Goal: Task Accomplishment & Management: Manage account settings

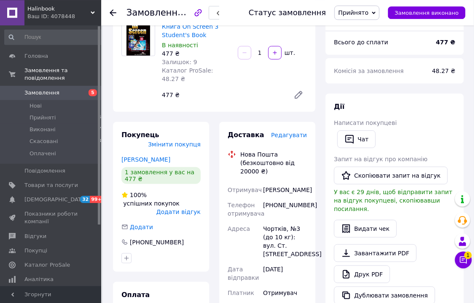
scroll to position [90, 0]
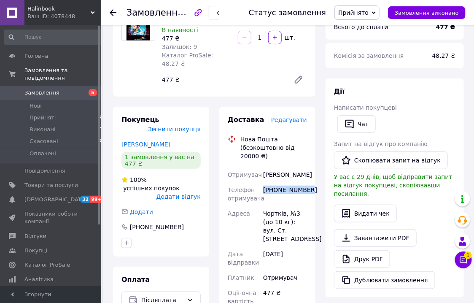
drag, startPoint x: 310, startPoint y: 190, endPoint x: 263, endPoint y: 189, distance: 47.2
click at [263, 189] on div "Доставка Редагувати Нова Пошта (безкоштовно від 20000 ₴) Отримувач [PERSON_NAME…" at bounding box center [267, 292] width 96 height 371
copy div "[PHONE_NUMBER]"
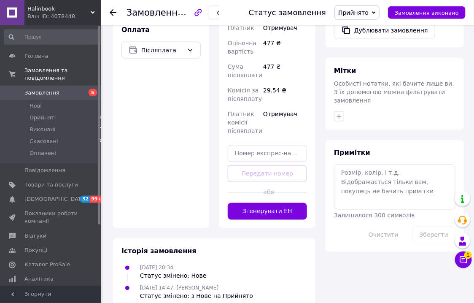
scroll to position [348, 0]
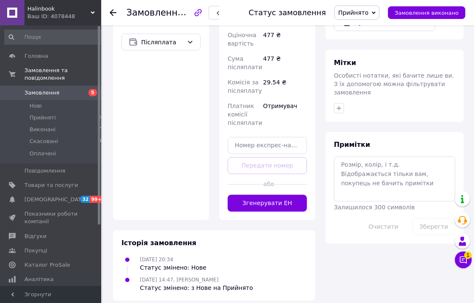
click at [113, 13] on icon at bounding box center [113, 12] width 7 height 7
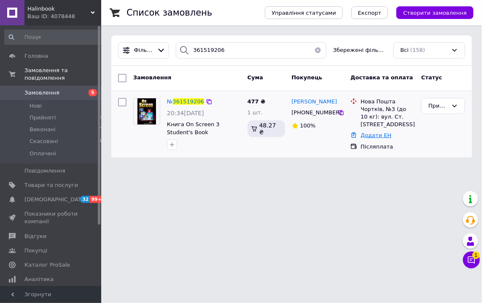
click at [374, 137] on link "Додати ЕН" at bounding box center [375, 135] width 31 height 6
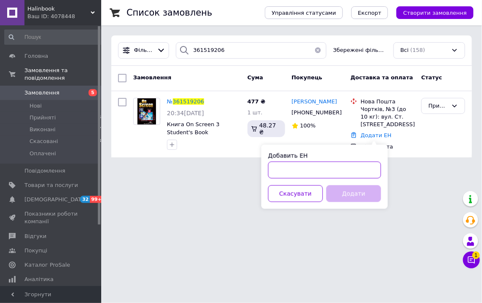
click at [344, 171] on input "Добавить ЕН" at bounding box center [324, 169] width 113 height 17
paste input "20451247288270"
type input "20451247288270"
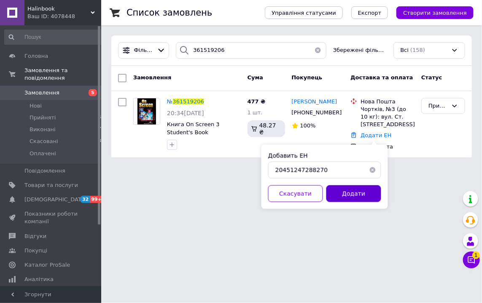
click at [356, 194] on button "Додати" at bounding box center [353, 193] width 55 height 17
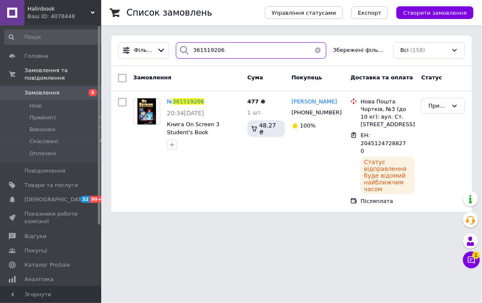
drag, startPoint x: 237, startPoint y: 49, endPoint x: 209, endPoint y: 49, distance: 27.4
click at [209, 49] on input "361519206" at bounding box center [251, 50] width 150 height 16
type input "361513099"
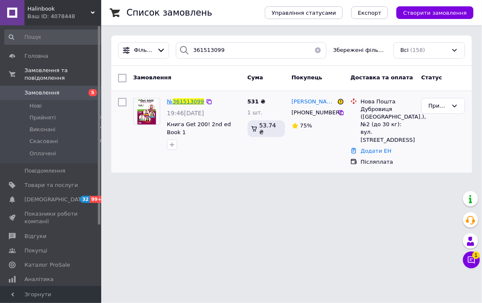
click at [187, 99] on span "361513099" at bounding box center [188, 101] width 31 height 6
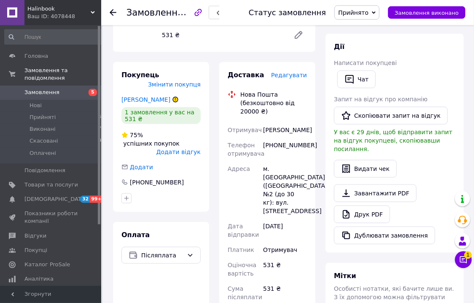
scroll to position [135, 0]
drag, startPoint x: 310, startPoint y: 143, endPoint x: 264, endPoint y: 147, distance: 46.5
click at [264, 147] on div "Доставка Редагувати Нова Пошта (безкоштовно від 20000 ₴) Отримувач [PERSON_NAME…" at bounding box center [267, 256] width 96 height 388
copy div "[PHONE_NUMBER]"
click at [111, 11] on icon at bounding box center [113, 12] width 7 height 7
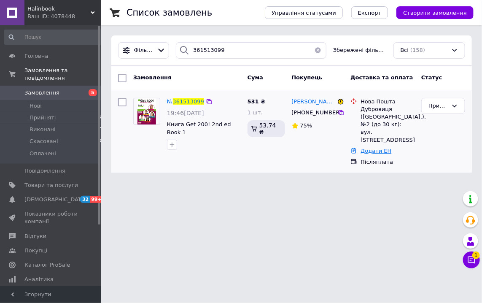
click at [376, 147] on link "Додати ЕН" at bounding box center [375, 150] width 31 height 6
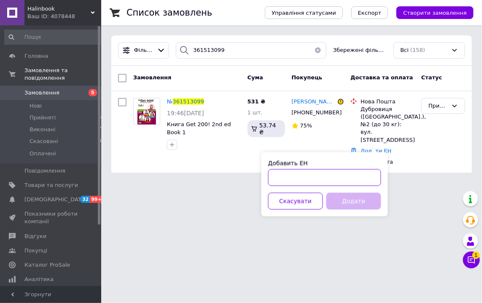
click at [317, 181] on input "Добавить ЕН" at bounding box center [324, 177] width 113 height 17
paste input "20451247292288"
type input "20451247292288"
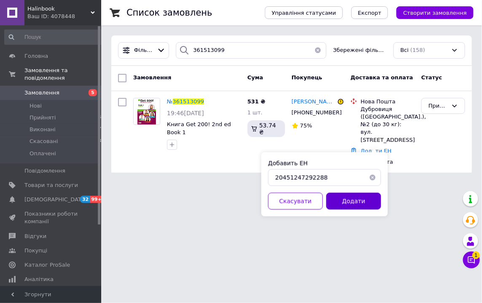
click at [345, 203] on button "Додати" at bounding box center [353, 201] width 55 height 17
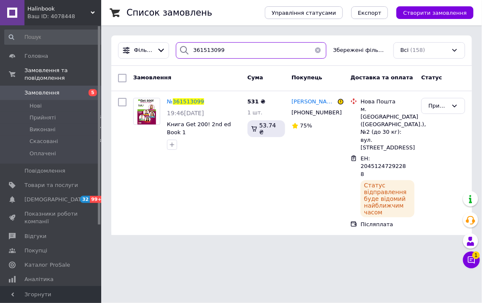
drag, startPoint x: 224, startPoint y: 53, endPoint x: 204, endPoint y: 51, distance: 19.9
click at [204, 51] on input "361513099" at bounding box center [251, 50] width 150 height 16
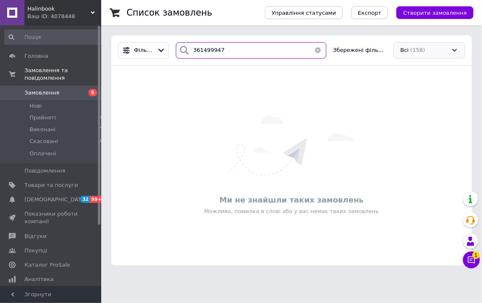
type input "361499947"
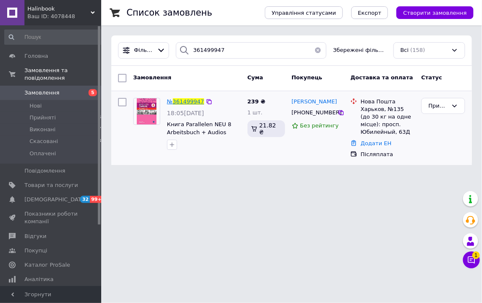
click at [187, 98] on span "361499947" at bounding box center [188, 101] width 31 height 6
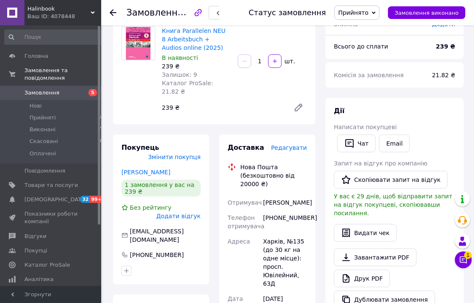
scroll to position [90, 0]
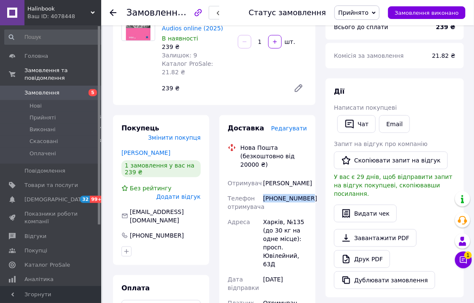
drag, startPoint x: 309, startPoint y: 198, endPoint x: 265, endPoint y: 199, distance: 44.3
click at [265, 199] on div "Доставка Редагувати Нова Пошта (безкоштовно від 20000 ₴) Отримувач [PERSON_NAME…" at bounding box center [267, 309] width 96 height 388
copy div "[PHONE_NUMBER]"
click at [109, 12] on div "Замовлення №361499947 Статус замовлення Прийнято Виконано Скасовано Оплачено За…" at bounding box center [287, 12] width 372 height 25
click at [113, 13] on use at bounding box center [113, 12] width 7 height 7
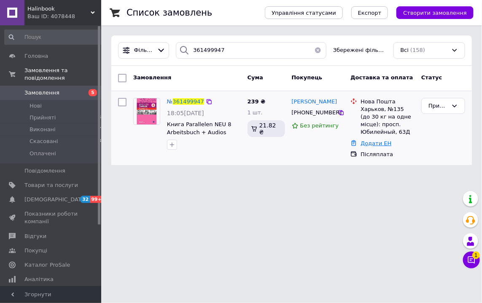
click at [372, 145] on link "Додати ЕН" at bounding box center [375, 143] width 31 height 6
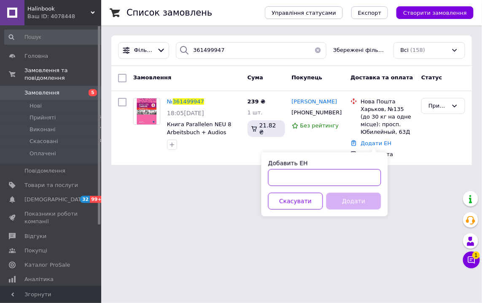
click at [364, 179] on input "Добавить ЕН" at bounding box center [324, 177] width 113 height 17
paste input "20451247296275"
type input "20451247296275"
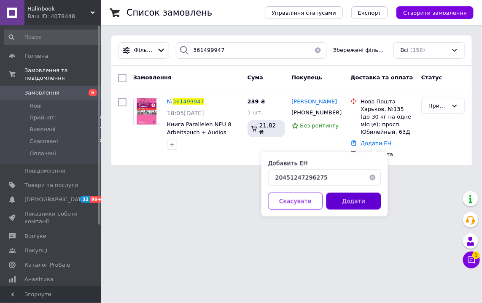
click at [360, 201] on button "Додати" at bounding box center [353, 201] width 55 height 17
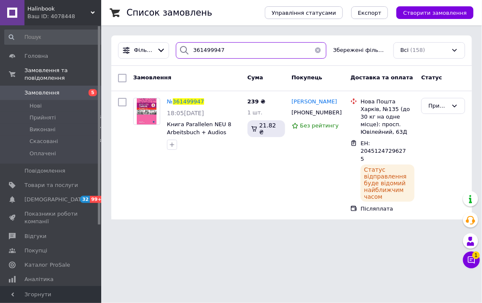
drag, startPoint x: 231, startPoint y: 52, endPoint x: 201, endPoint y: 53, distance: 30.4
click at [201, 53] on input "361499947" at bounding box center [251, 50] width 150 height 16
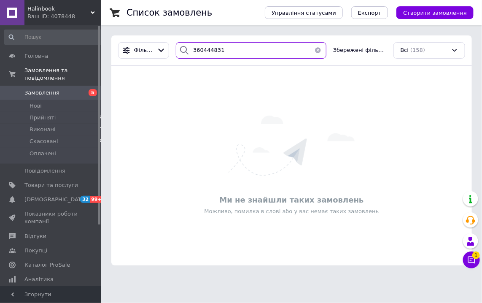
type input "360444831"
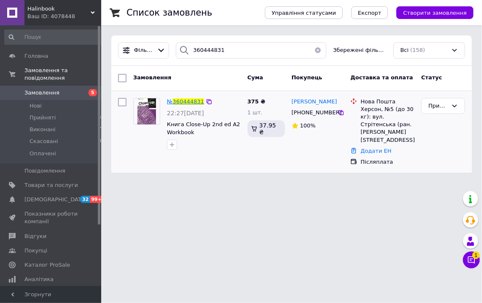
click at [178, 104] on span "360444831" at bounding box center [188, 101] width 31 height 6
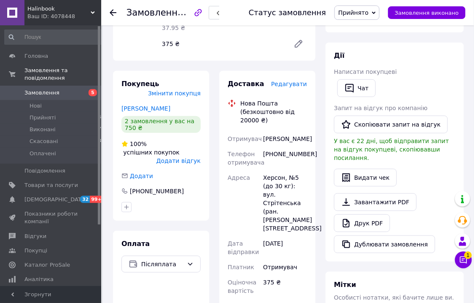
scroll to position [135, 0]
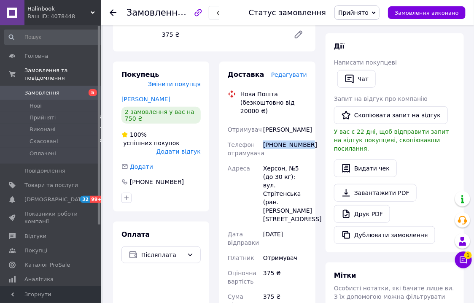
drag, startPoint x: 308, startPoint y: 145, endPoint x: 262, endPoint y: 151, distance: 45.8
click at [262, 151] on div "[PHONE_NUMBER]" at bounding box center [284, 149] width 47 height 24
copy div "[PHONE_NUMBER]"
click at [110, 11] on icon at bounding box center [113, 12] width 7 height 7
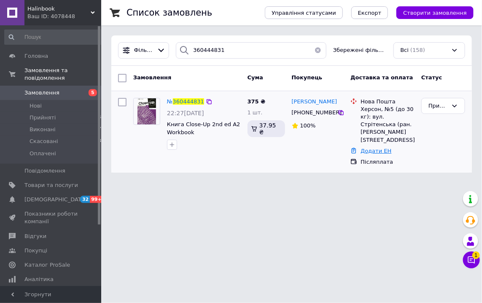
click at [373, 147] on link "Додати ЕН" at bounding box center [375, 150] width 31 height 6
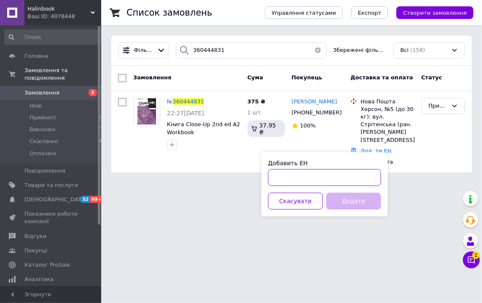
click at [361, 176] on input "Добавить ЕН" at bounding box center [324, 177] width 113 height 17
paste input "20451247306604"
type input "20451247306604"
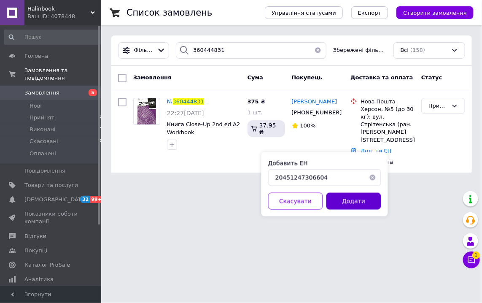
click at [361, 206] on button "Додати" at bounding box center [353, 201] width 55 height 17
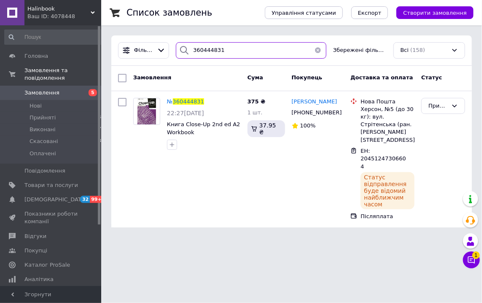
drag, startPoint x: 237, startPoint y: 48, endPoint x: 201, endPoint y: 51, distance: 35.9
click at [201, 51] on input "360444831" at bounding box center [251, 50] width 150 height 16
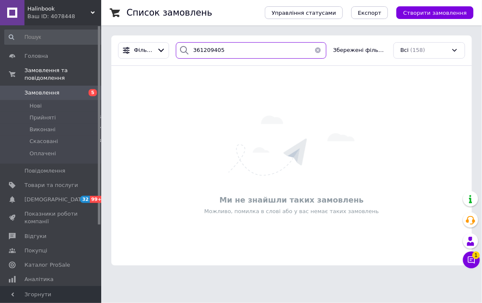
type input "361209405"
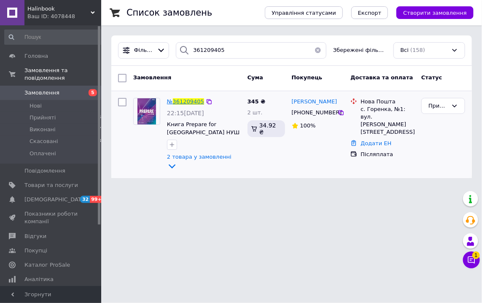
click at [178, 104] on span "361209405" at bounding box center [188, 101] width 31 height 6
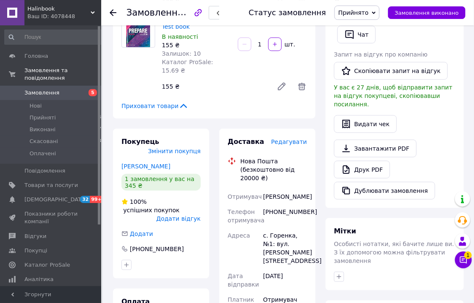
scroll to position [180, 0]
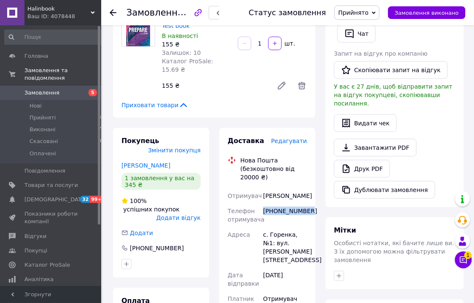
drag, startPoint x: 307, startPoint y: 201, endPoint x: 260, endPoint y: 207, distance: 46.7
click at [260, 207] on div "Отримувач [PERSON_NAME] Телефон отримувача [PHONE_NUMBER] Адреса с. Горенка, №1…" at bounding box center [267, 298] width 83 height 221
copy div "Телефон отримувача [PHONE_NUMBER]"
click at [111, 16] on icon at bounding box center [113, 12] width 7 height 7
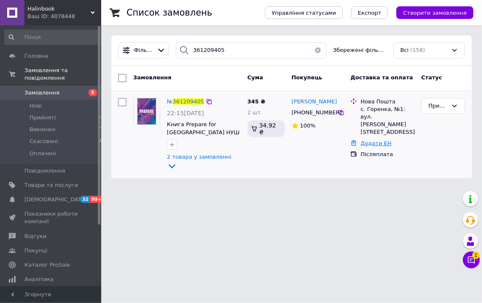
click at [365, 140] on link "Додати ЕН" at bounding box center [375, 143] width 31 height 6
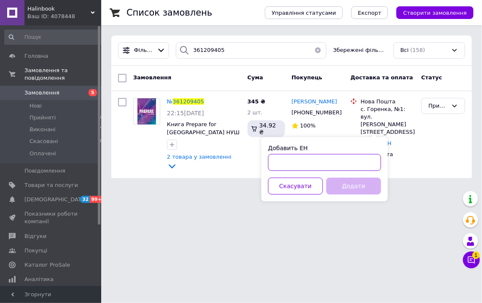
click at [363, 162] on input "Добавить ЕН" at bounding box center [324, 162] width 113 height 17
paste input "20451247337887"
type input "20451247337887"
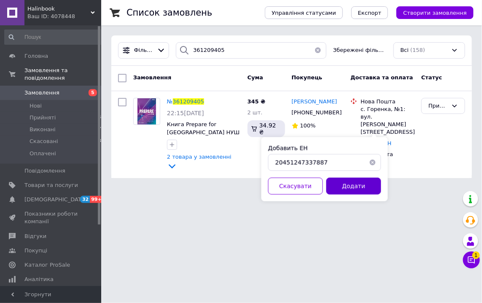
click at [363, 182] on button "Додати" at bounding box center [353, 185] width 55 height 17
